Goal: Task Accomplishment & Management: Complete application form

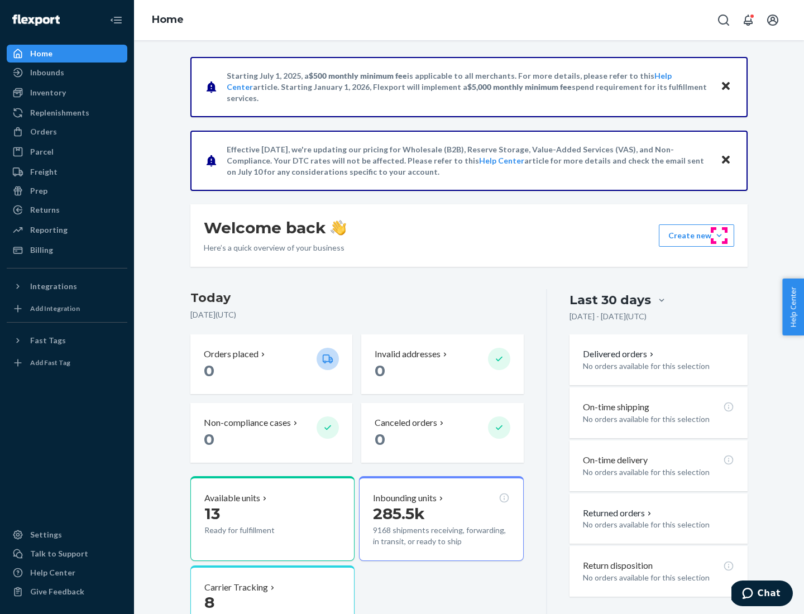
click at [719, 236] on button "Create new Create new inbound Create new order Create new product" at bounding box center [696, 235] width 75 height 22
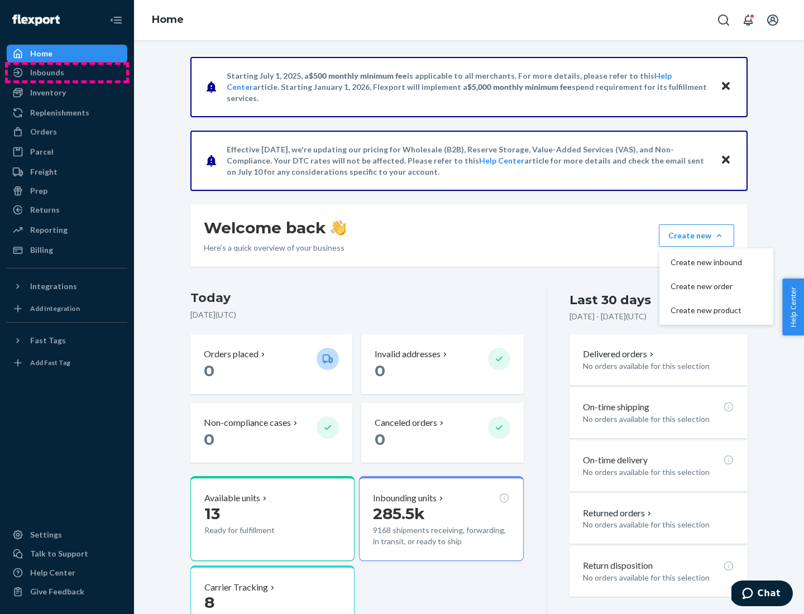
click at [67, 73] on div "Inbounds" at bounding box center [67, 73] width 118 height 16
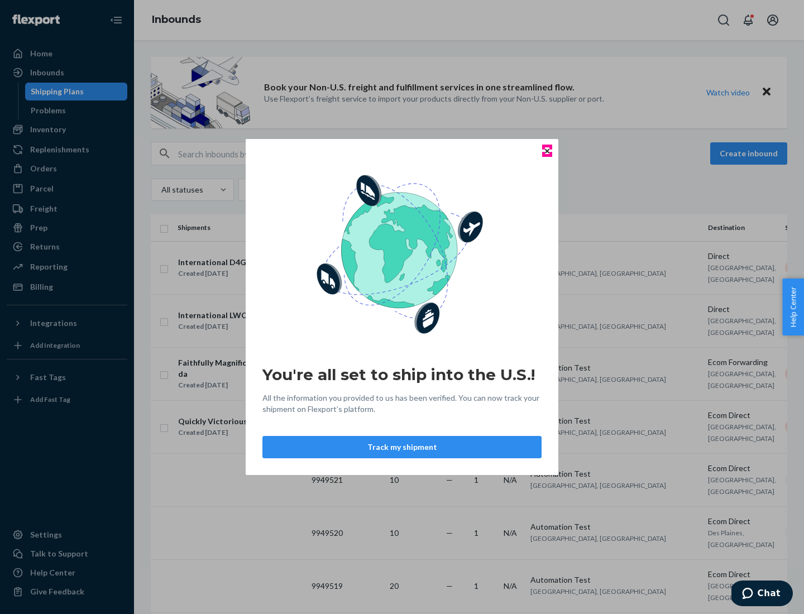
click at [546, 151] on icon "Close" at bounding box center [547, 150] width 4 height 4
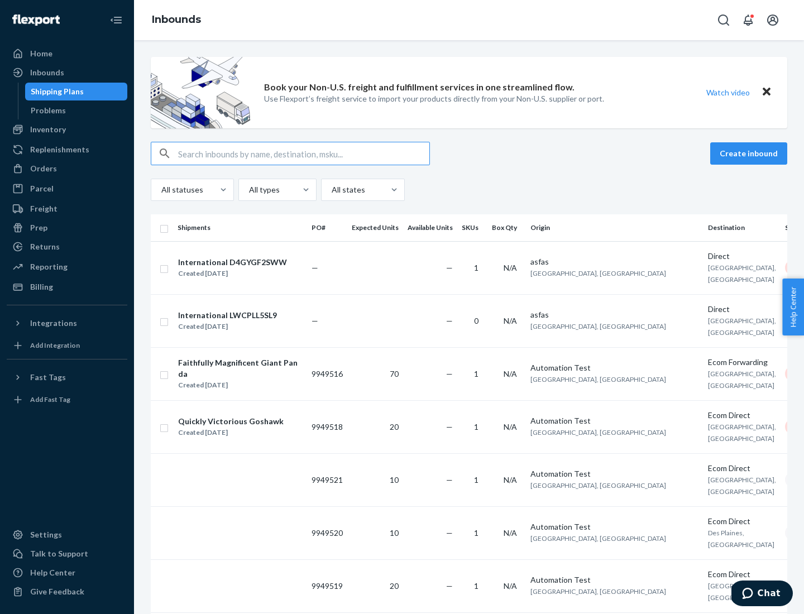
click at [750, 154] on button "Create inbound" at bounding box center [748, 153] width 77 height 22
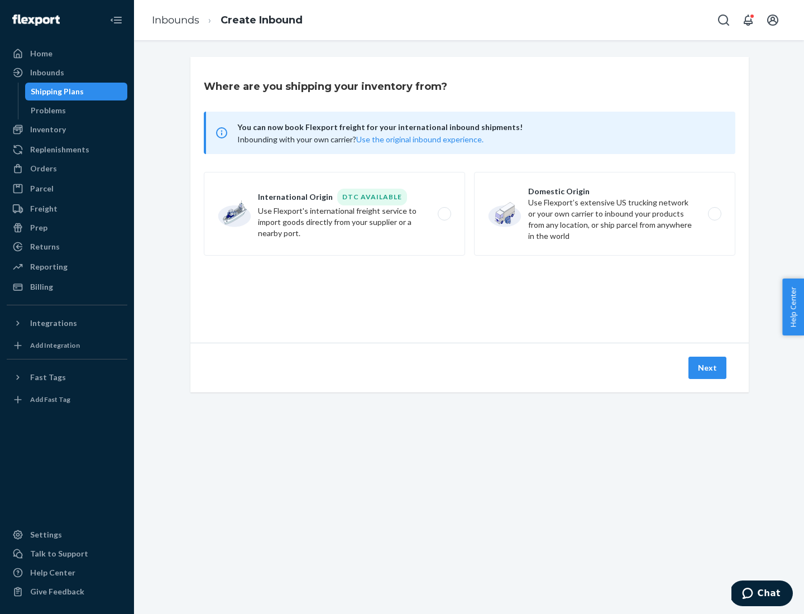
click at [605, 214] on label "Domestic Origin Use Flexport’s extensive US trucking network or your own carrie…" at bounding box center [604, 214] width 261 height 84
click at [714, 214] on input "Domestic Origin Use Flexport’s extensive US trucking network or your own carrie…" at bounding box center [717, 213] width 7 height 7
radio input "true"
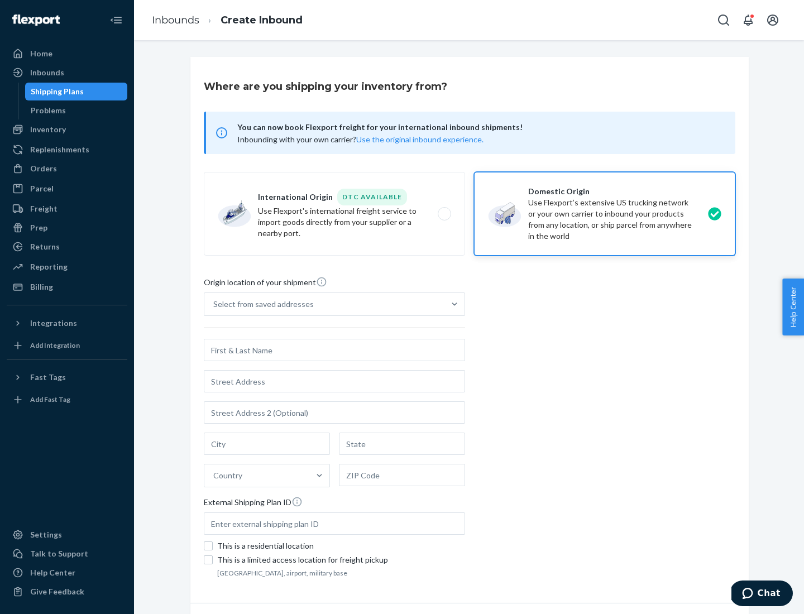
click at [324, 304] on div "Select from saved addresses" at bounding box center [324, 304] width 240 height 22
click at [214, 304] on input "Select from saved addresses" at bounding box center [213, 304] width 1 height 11
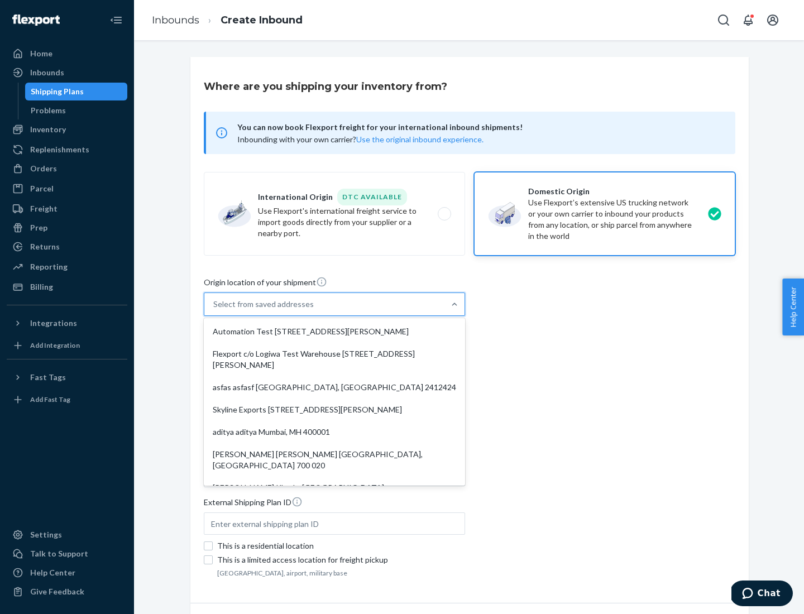
scroll to position [4, 0]
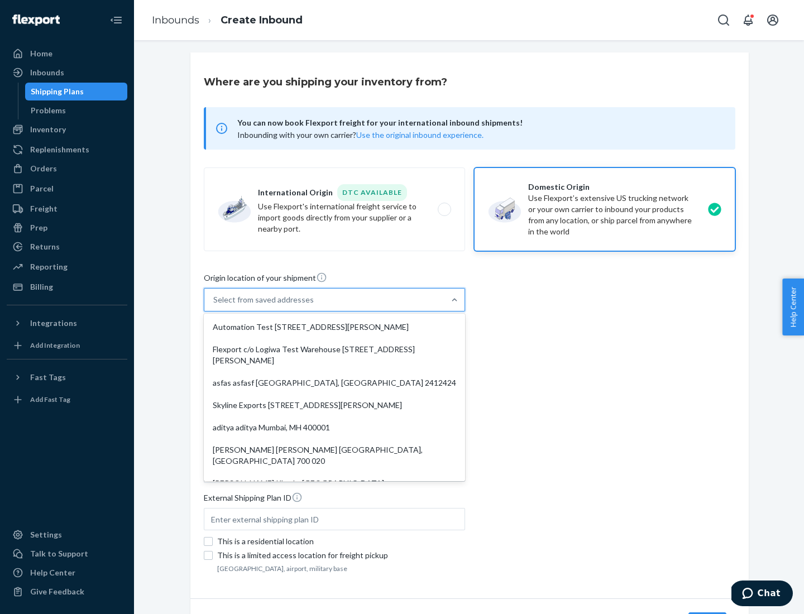
click at [334, 327] on div "Automation Test [STREET_ADDRESS][PERSON_NAME]" at bounding box center [334, 327] width 257 height 22
click at [214, 305] on input "option Automation Test [STREET_ADDRESS][PERSON_NAME]. 9 results available. Use …" at bounding box center [213, 299] width 1 height 11
type input "Automation Test"
type input "9th Floor"
type input "[GEOGRAPHIC_DATA]"
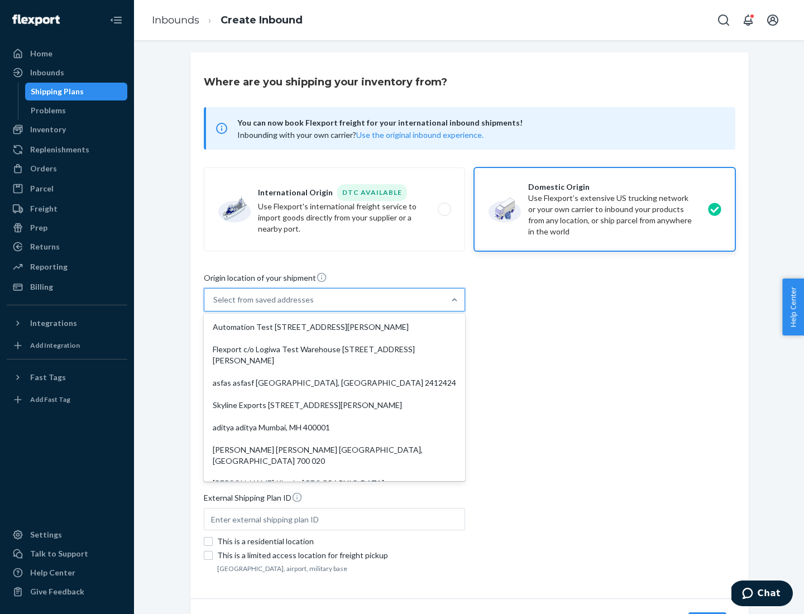
type input "CA"
type input "94104"
type input "[STREET_ADDRESS][PERSON_NAME]"
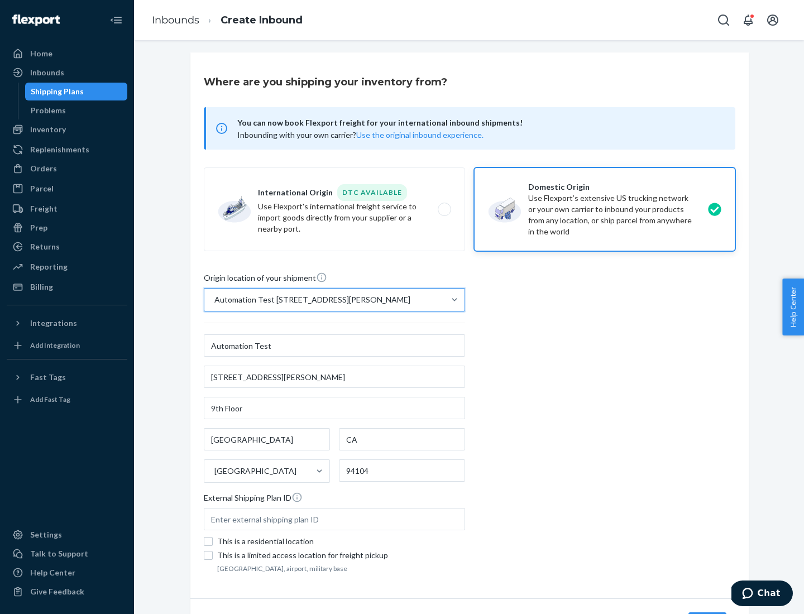
scroll to position [65, 0]
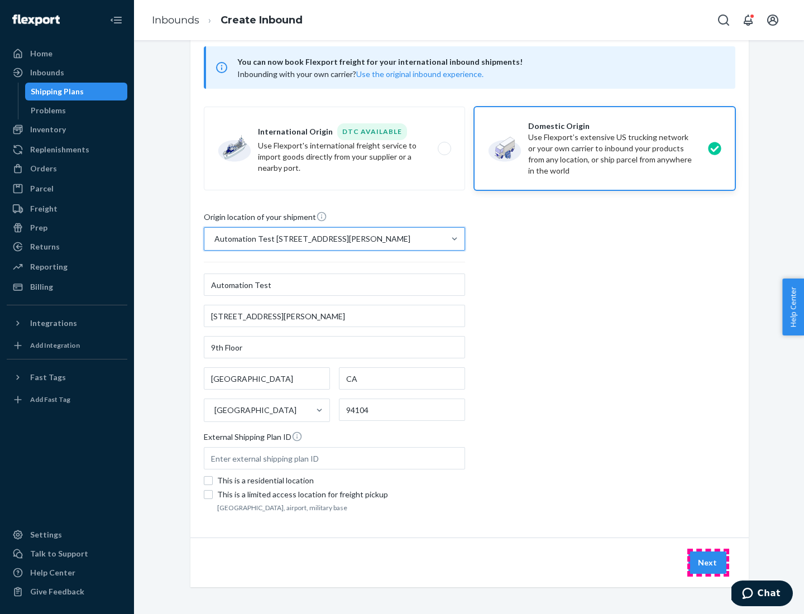
click at [708, 563] on button "Next" at bounding box center [707, 562] width 38 height 22
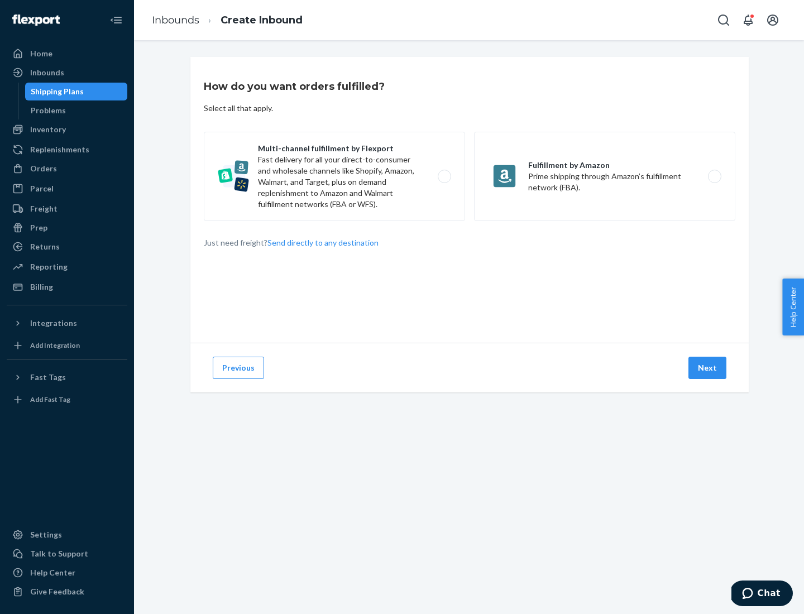
click at [334, 176] on label "Multi-channel fulfillment by Flexport Fast delivery for all your direct-to-cons…" at bounding box center [334, 176] width 261 height 89
click at [444, 176] on input "Multi-channel fulfillment by Flexport Fast delivery for all your direct-to-cons…" at bounding box center [447, 176] width 7 height 7
radio input "true"
click at [708, 368] on button "Next" at bounding box center [707, 368] width 38 height 22
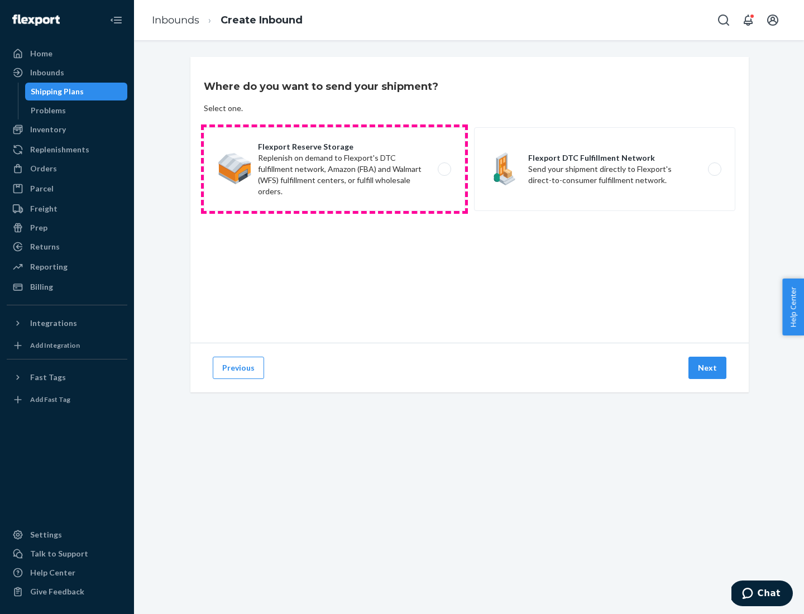
click at [334, 169] on label "Flexport Reserve Storage Replenish on demand to Flexport's DTC fulfillment netw…" at bounding box center [334, 169] width 261 height 84
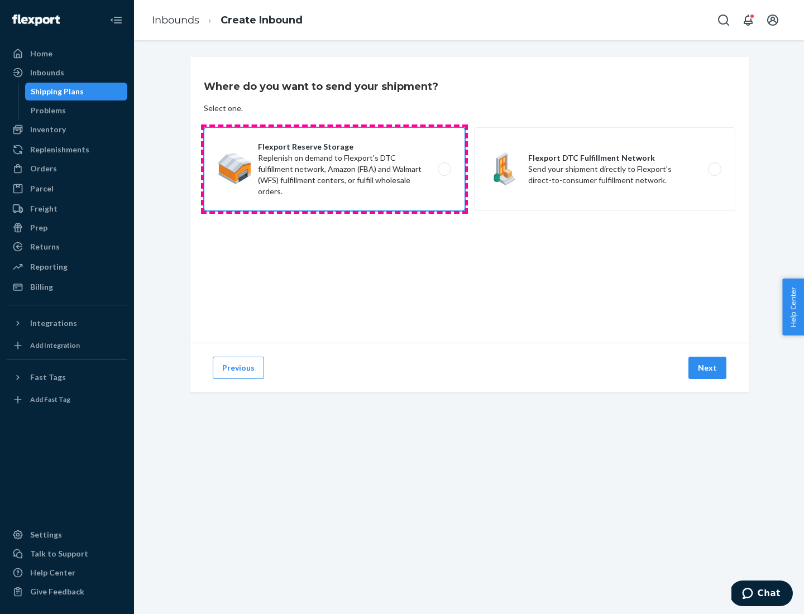
click at [444, 169] on input "Flexport Reserve Storage Replenish on demand to Flexport's DTC fulfillment netw…" at bounding box center [447, 169] width 7 height 7
radio input "true"
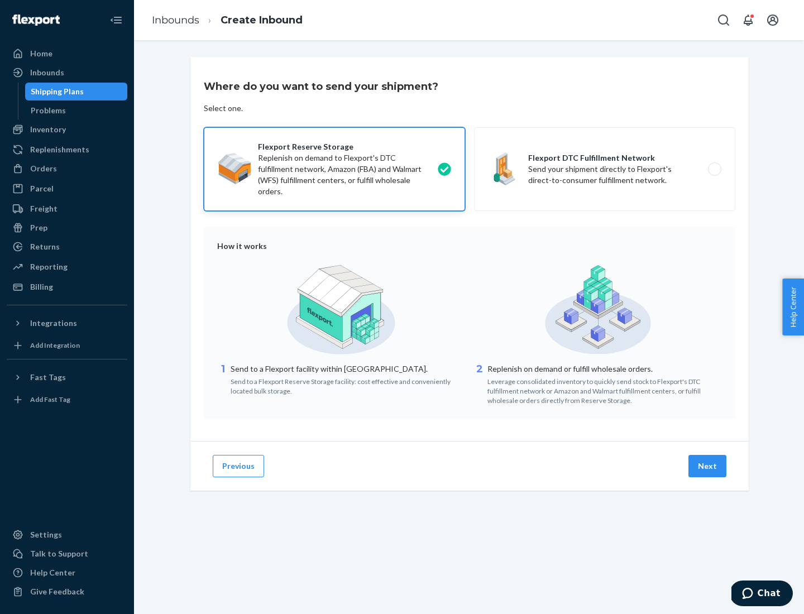
click at [708, 466] on button "Next" at bounding box center [707, 466] width 38 height 22
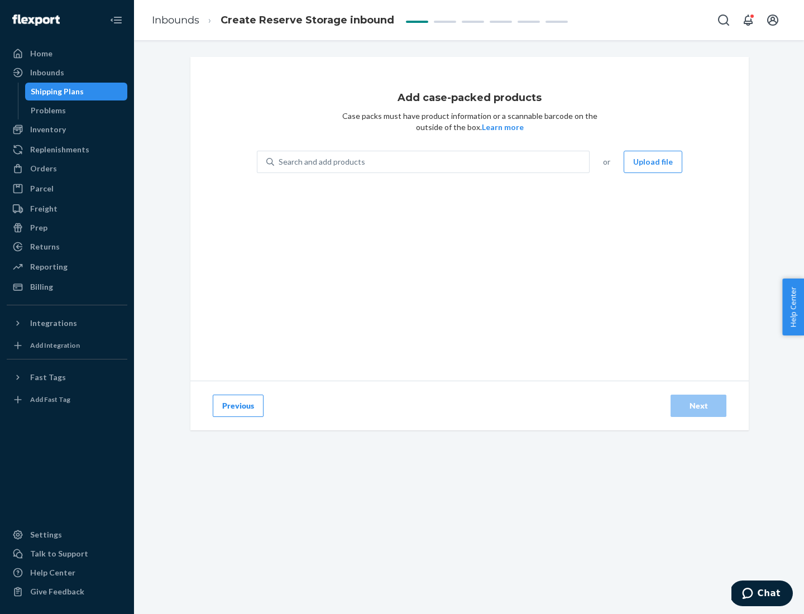
click at [432, 162] on div "Search and add products" at bounding box center [431, 162] width 315 height 20
click at [280, 162] on input "Search and add products" at bounding box center [279, 161] width 1 height 11
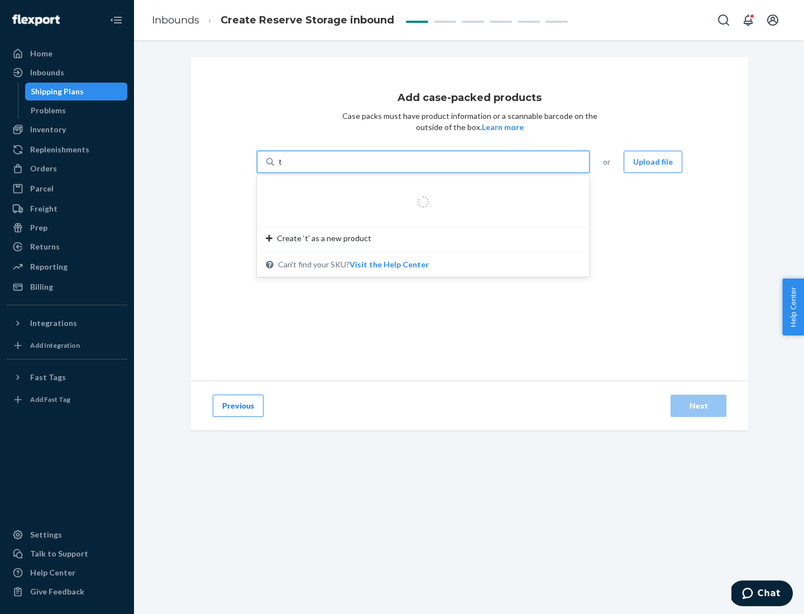
type input "test-syn"
click at [419, 189] on div "test - syn - test" at bounding box center [419, 188] width 306 height 11
click at [308, 167] on input "test-syn" at bounding box center [293, 161] width 29 height 11
type input "1"
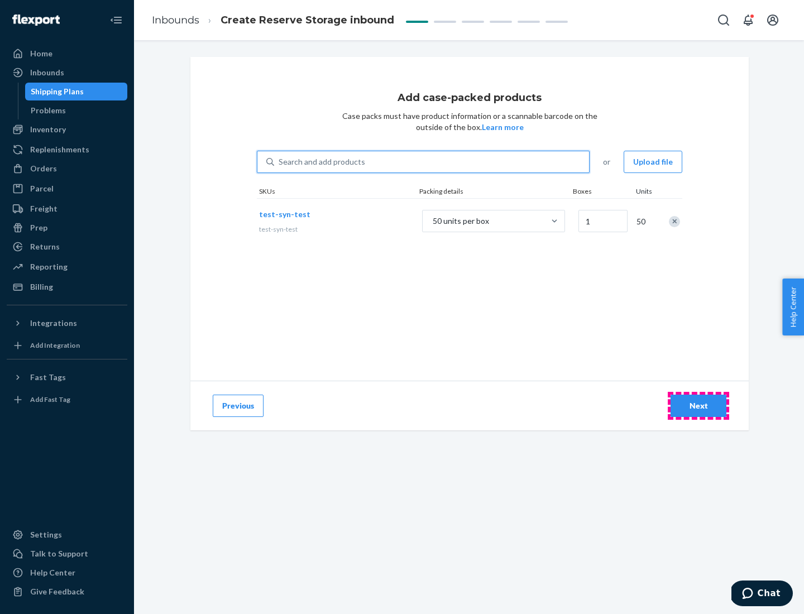
click at [698, 406] on div "Next" at bounding box center [698, 405] width 37 height 11
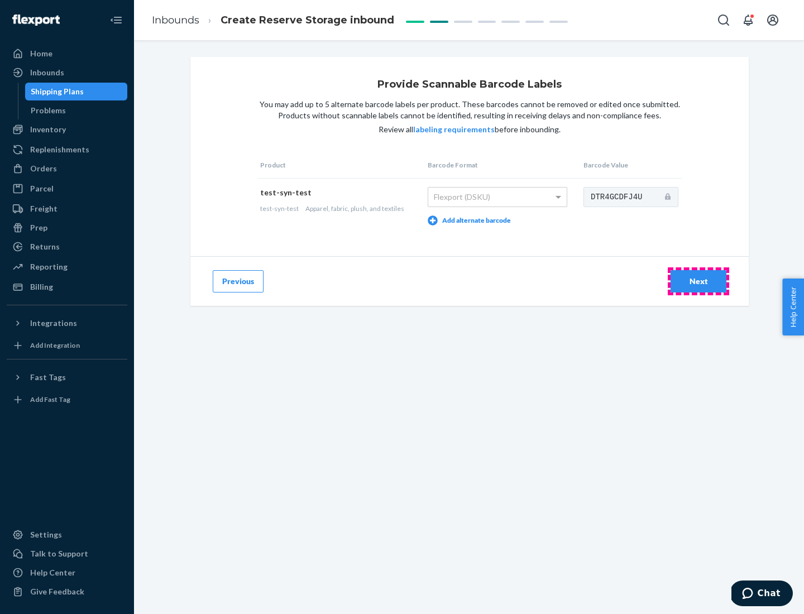
click at [698, 281] on div "Next" at bounding box center [698, 281] width 37 height 11
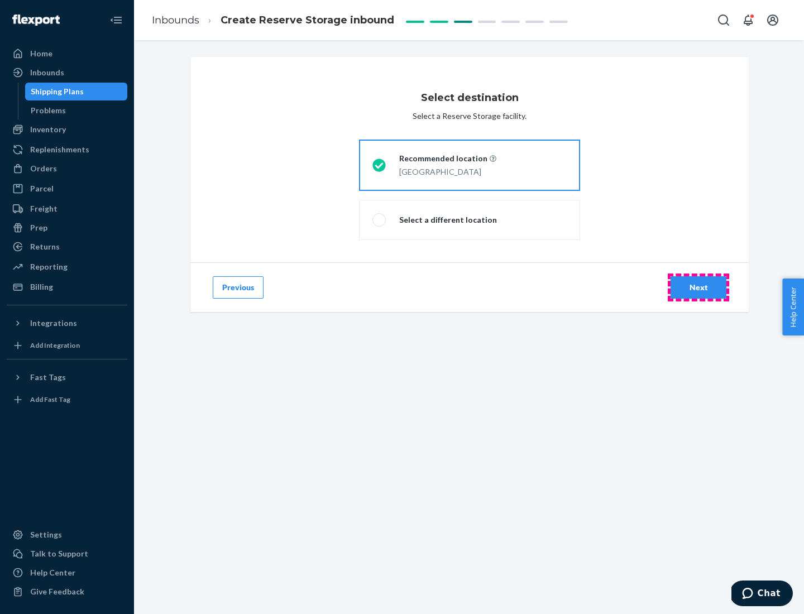
click at [698, 287] on div "Next" at bounding box center [698, 287] width 37 height 11
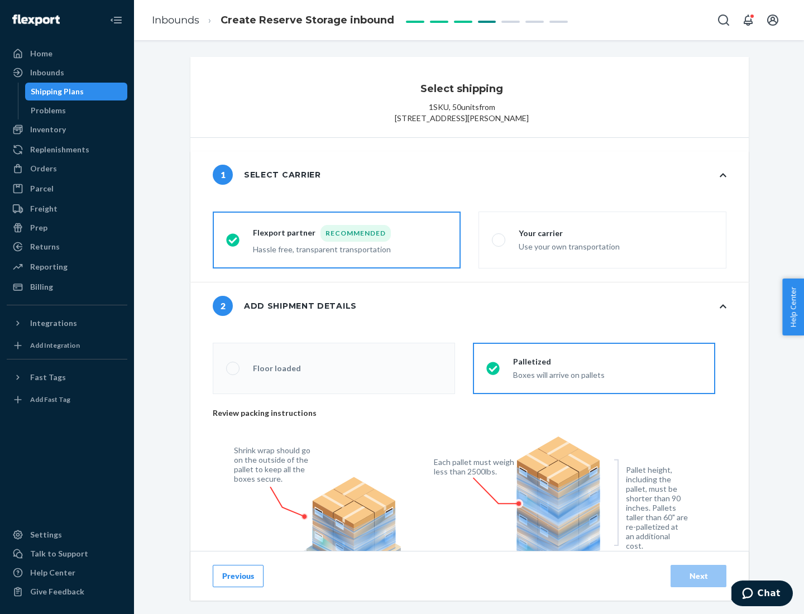
scroll to position [401, 0]
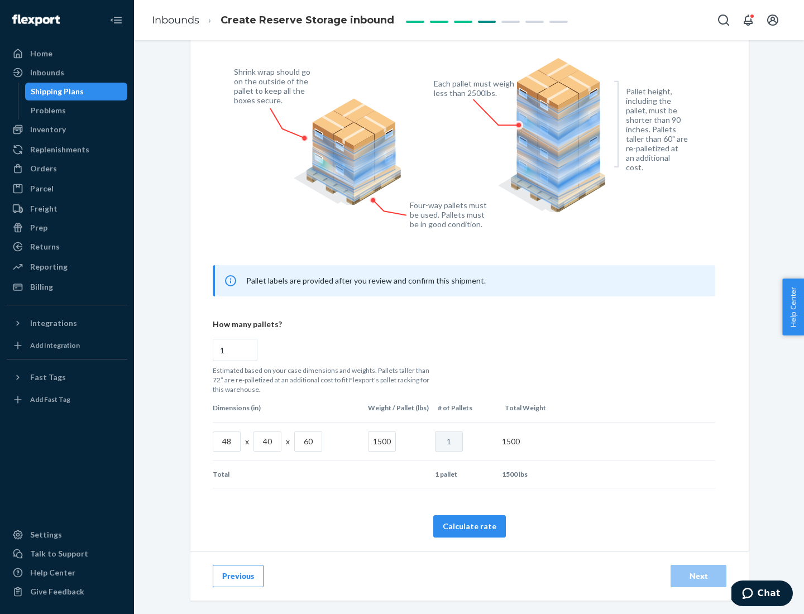
click at [469, 526] on button "Calculate rate" at bounding box center [469, 526] width 73 height 22
radio input "false"
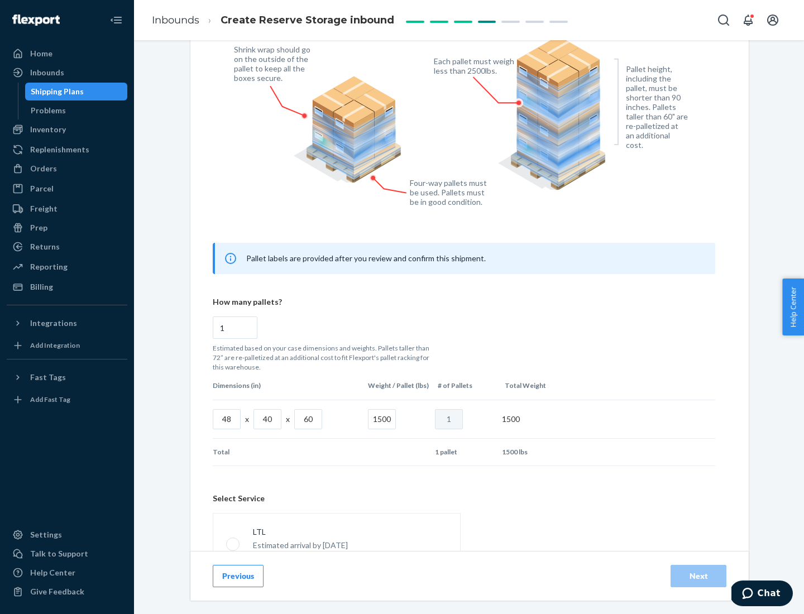
scroll to position [493, 0]
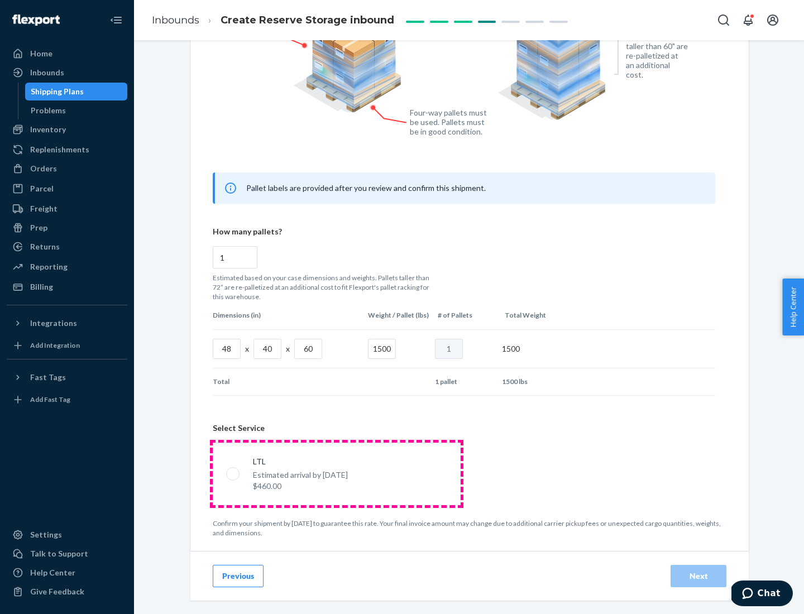
click at [336, 473] on p "Estimated arrival by [DATE]" at bounding box center [300, 474] width 95 height 11
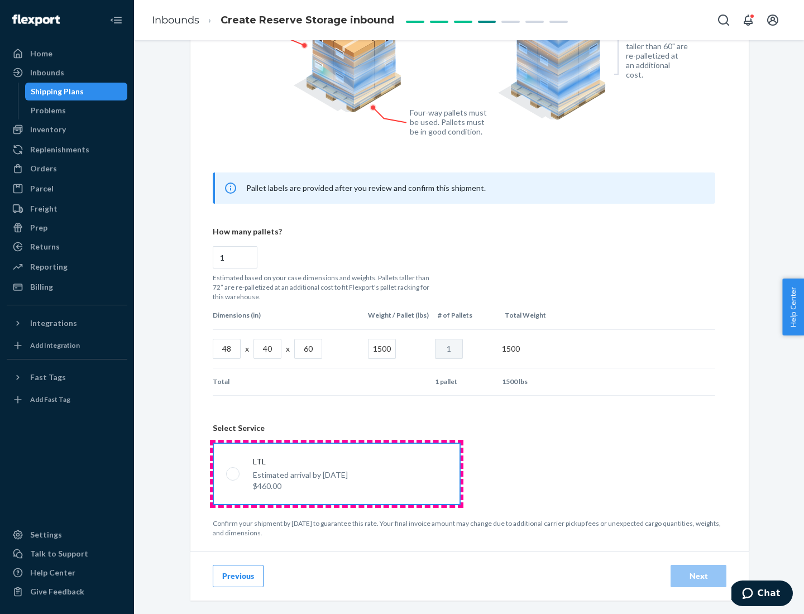
click at [233, 473] on input "LTL Estimated arrival by [DATE] $460.00" at bounding box center [229, 473] width 7 height 7
radio input "true"
radio input "false"
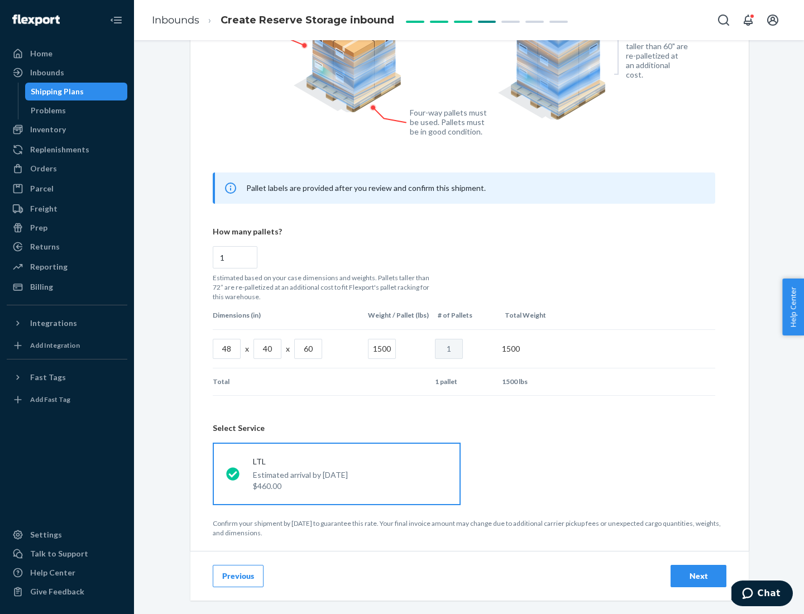
click at [698, 575] on div "Next" at bounding box center [698, 575] width 37 height 11
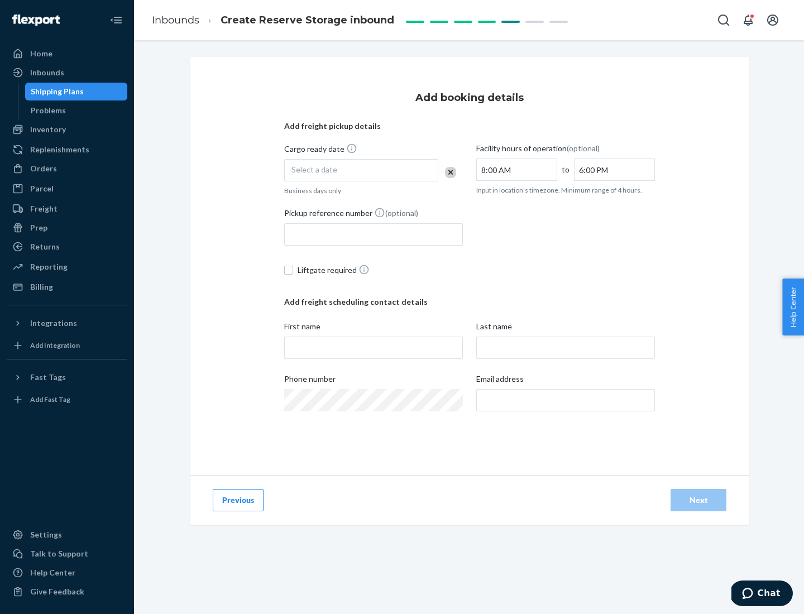
click at [361, 170] on div "Select a date" at bounding box center [361, 170] width 154 height 22
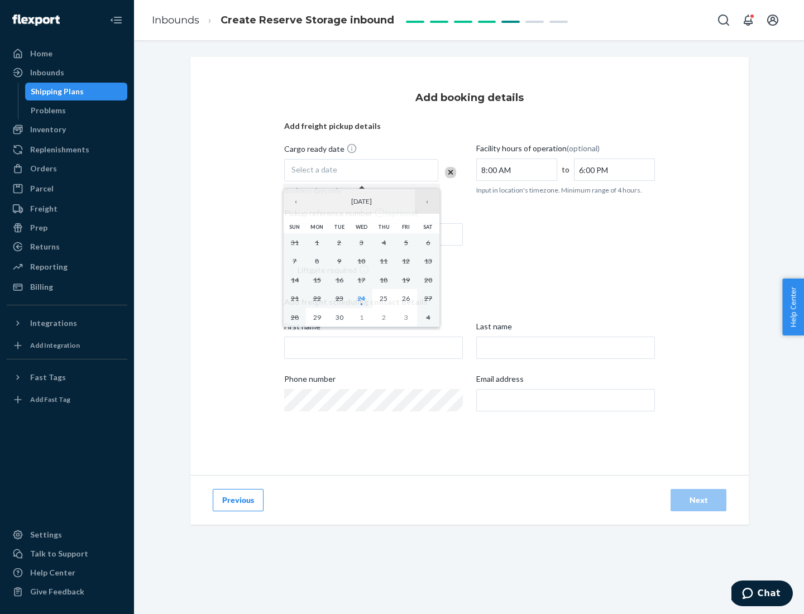
click at [427, 202] on button "›" at bounding box center [427, 201] width 25 height 25
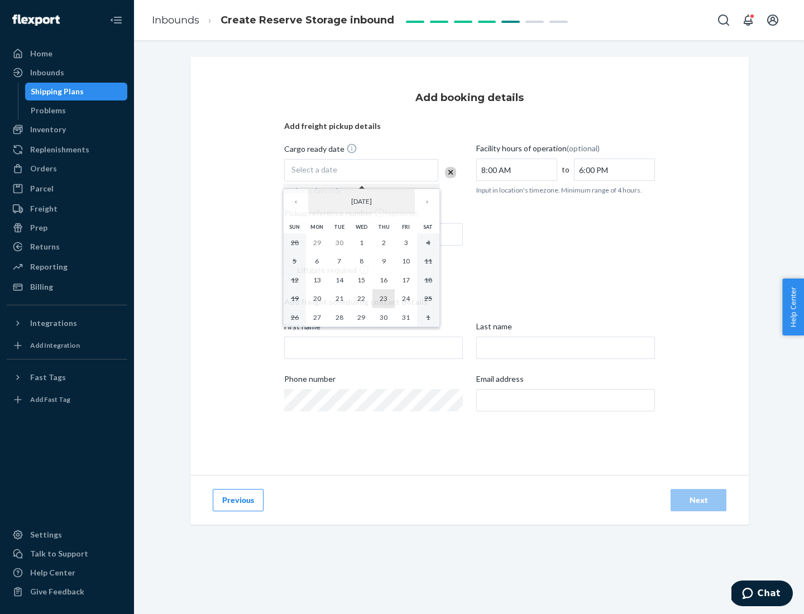
click at [383, 298] on abbr "23" at bounding box center [384, 298] width 8 height 8
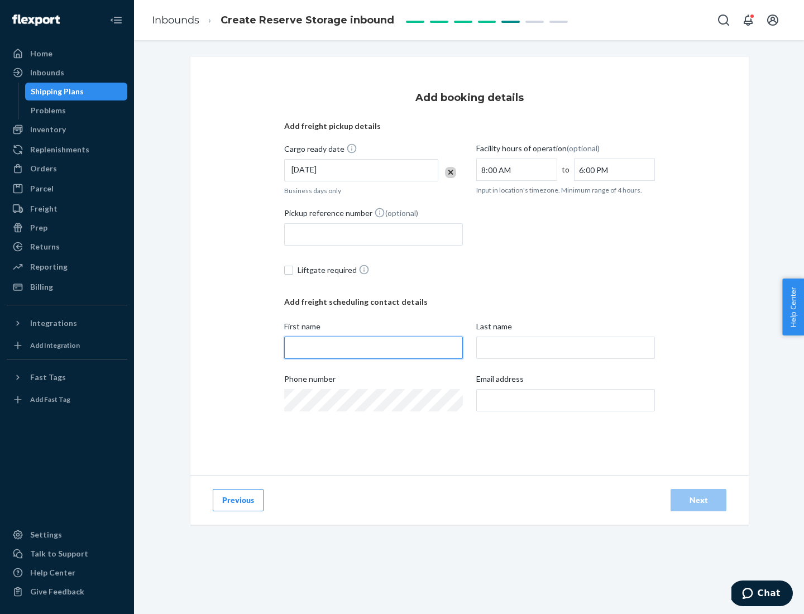
click at [373, 348] on input "First name" at bounding box center [373, 348] width 179 height 22
type input "[PERSON_NAME]"
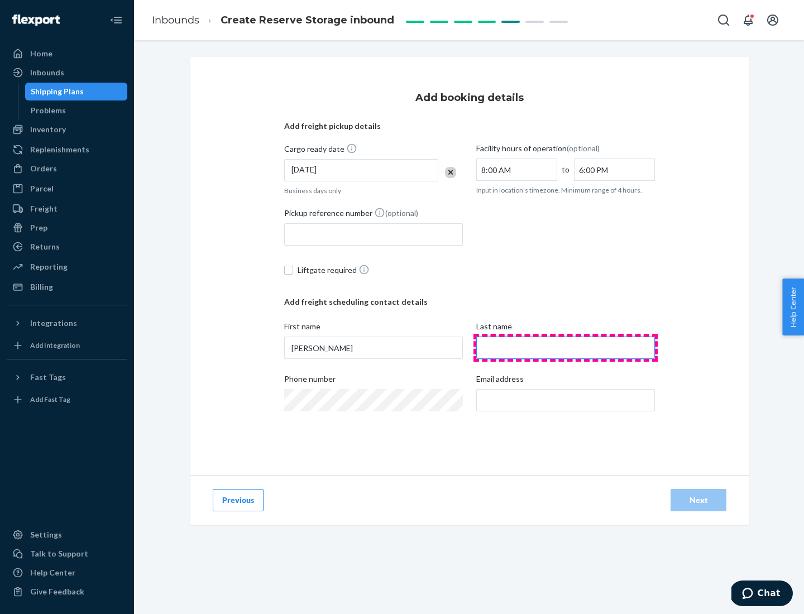
click at [565, 348] on input "Last name" at bounding box center [565, 348] width 179 height 22
type input "Doe"
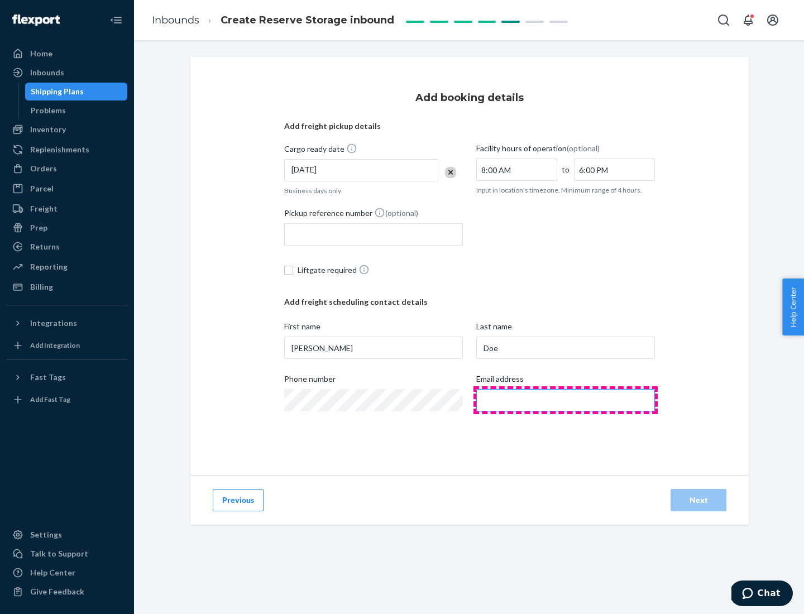
click at [565, 400] on input "Email address" at bounding box center [565, 400] width 179 height 22
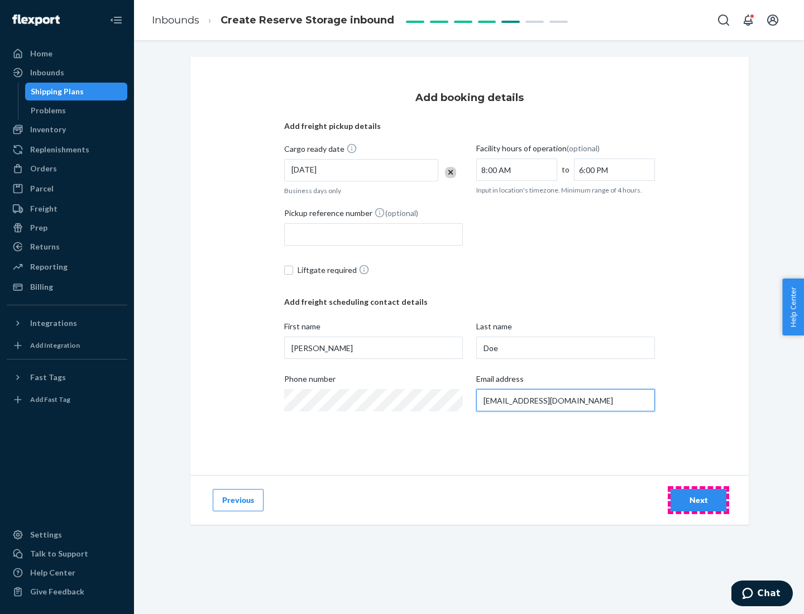
type input "[EMAIL_ADDRESS][DOMAIN_NAME]"
click at [698, 500] on div "Next" at bounding box center [698, 500] width 37 height 11
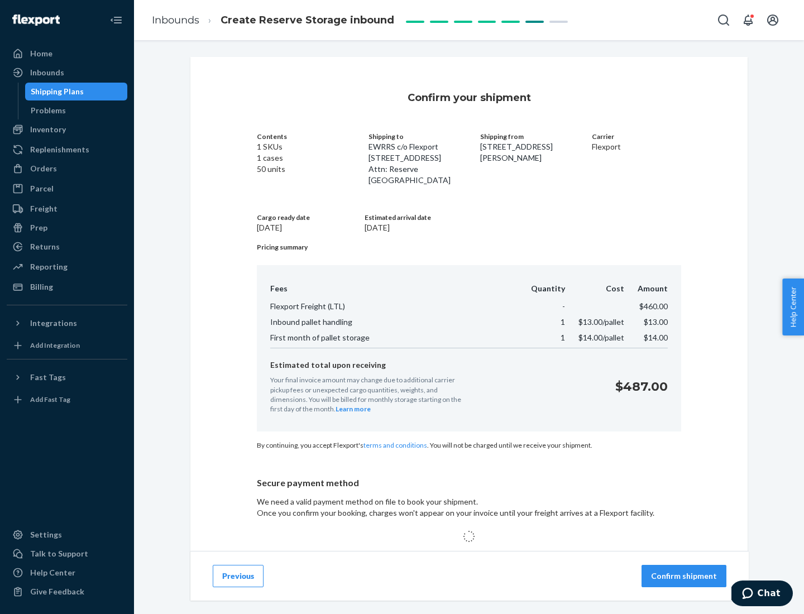
scroll to position [71, 0]
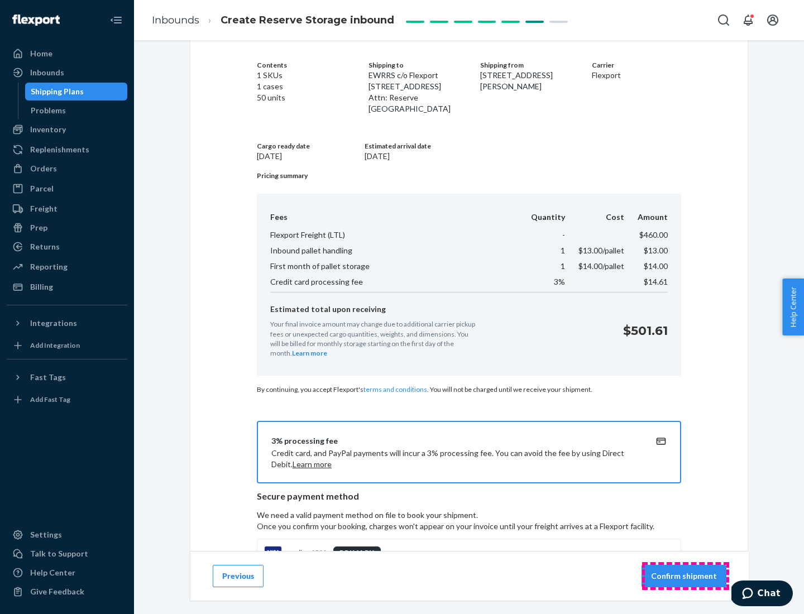
click at [685, 576] on p "Confirm shipment" at bounding box center [684, 575] width 66 height 11
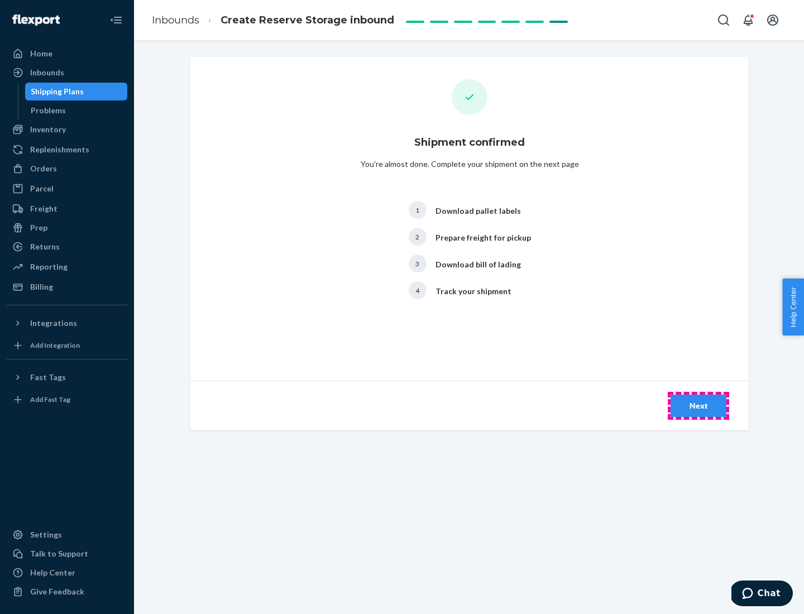
click at [698, 406] on div "Next" at bounding box center [698, 405] width 37 height 11
